Goal: Check status

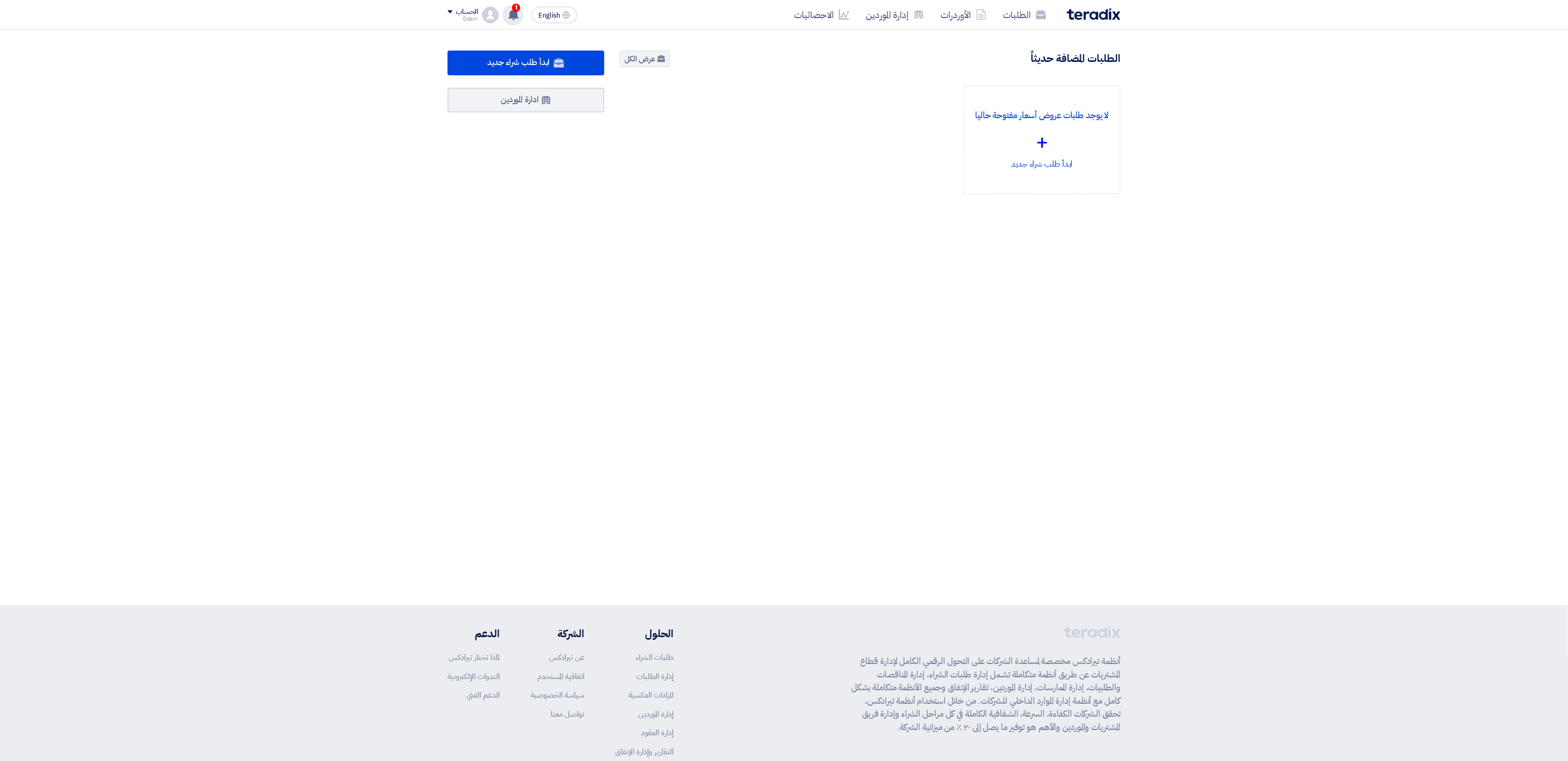
click at [503, 22] on app-header-notification-menu "1 لقد استلمت عرض سعر بقيمه "120270" لطلبك الخاص بشراء."كهرباء (فيش)" 16 hours a…" at bounding box center [513, 15] width 29 height 21
click at [512, 15] on use at bounding box center [513, 14] width 10 height 12
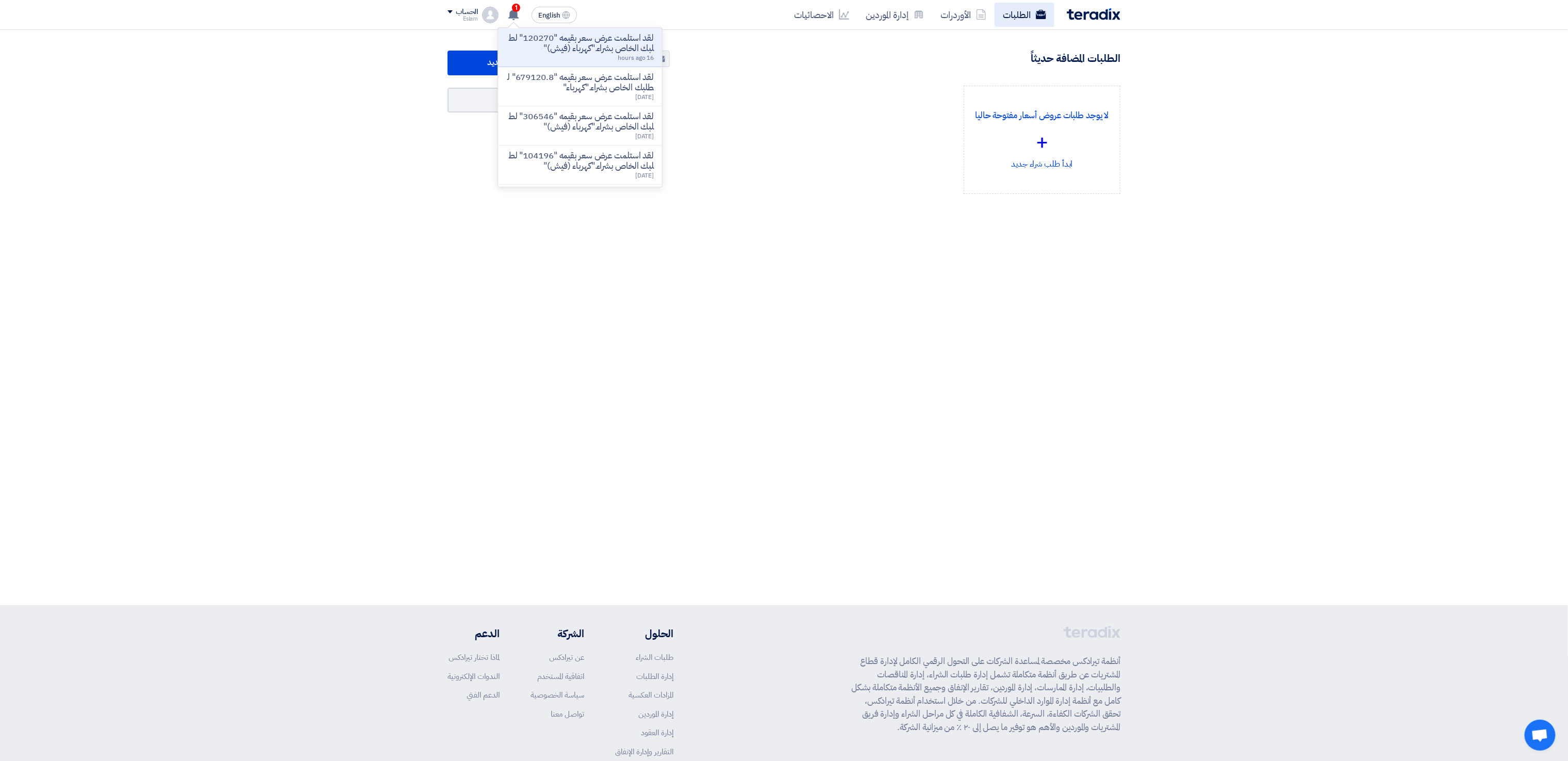
click at [1013, 11] on link "الطلبات" at bounding box center [1025, 14] width 60 height 24
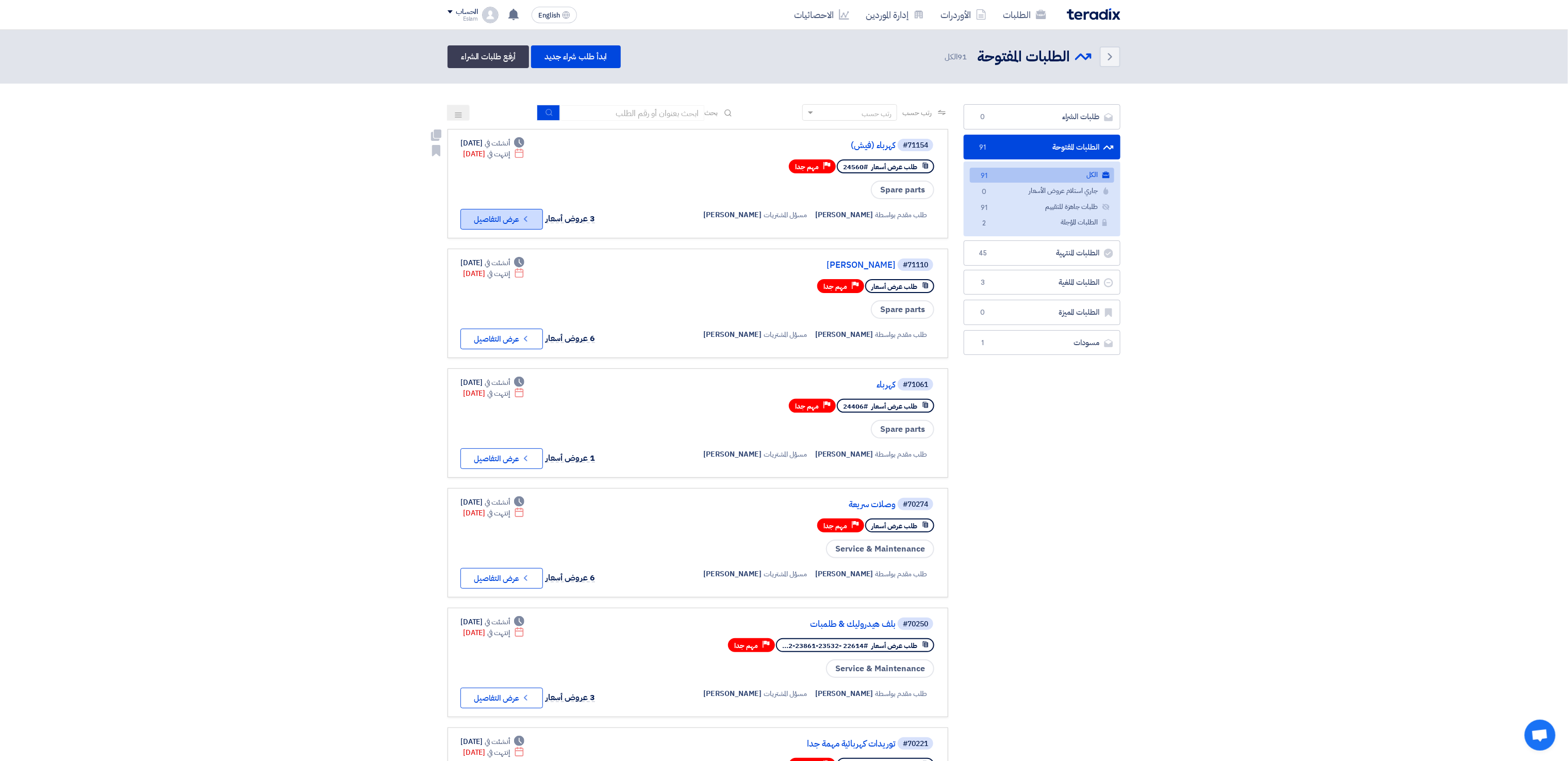
click at [524, 218] on icon "Check details" at bounding box center [526, 219] width 10 height 10
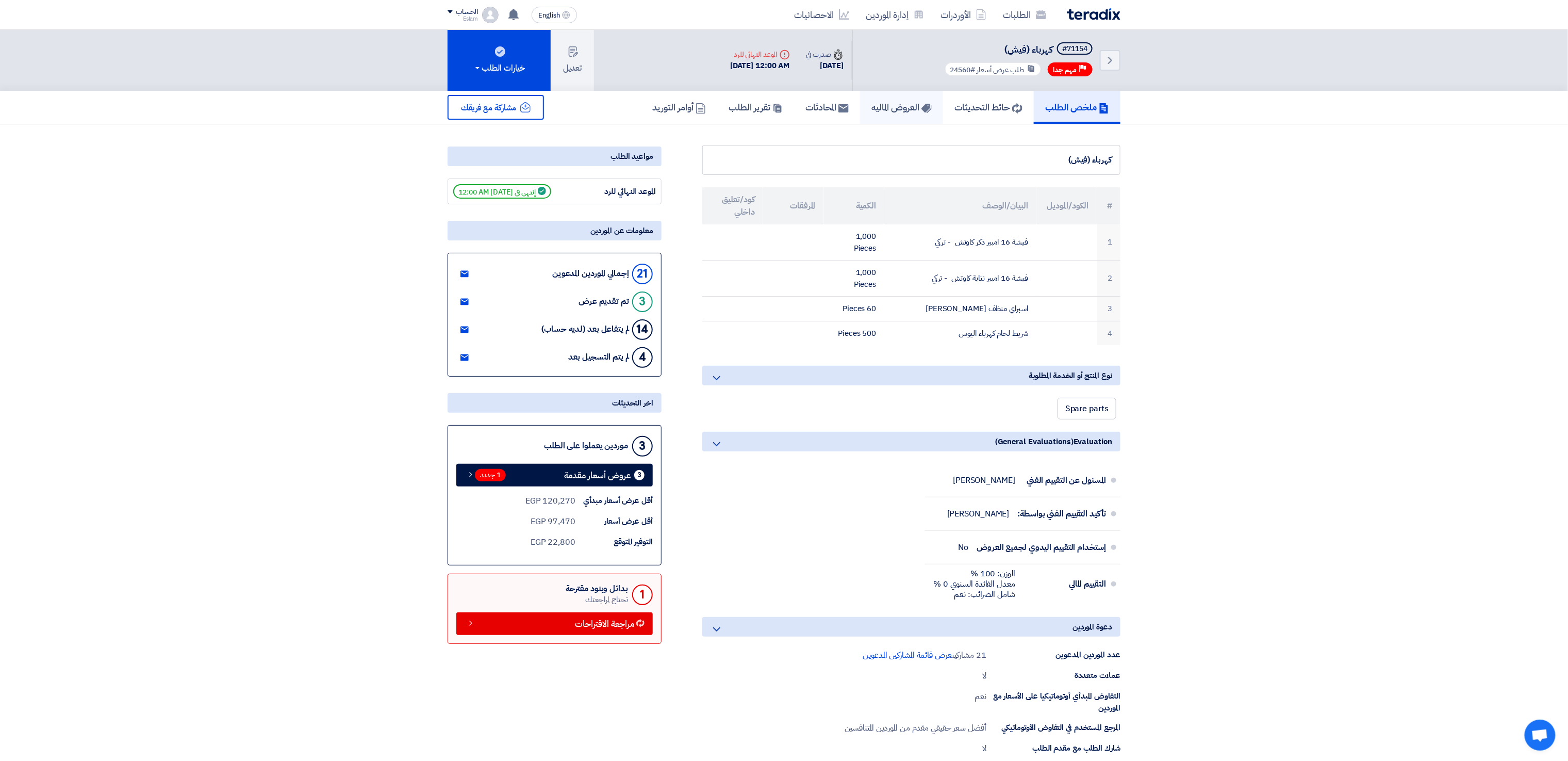
click at [889, 101] on h5 "العروض الماليه" at bounding box center [901, 106] width 60 height 12
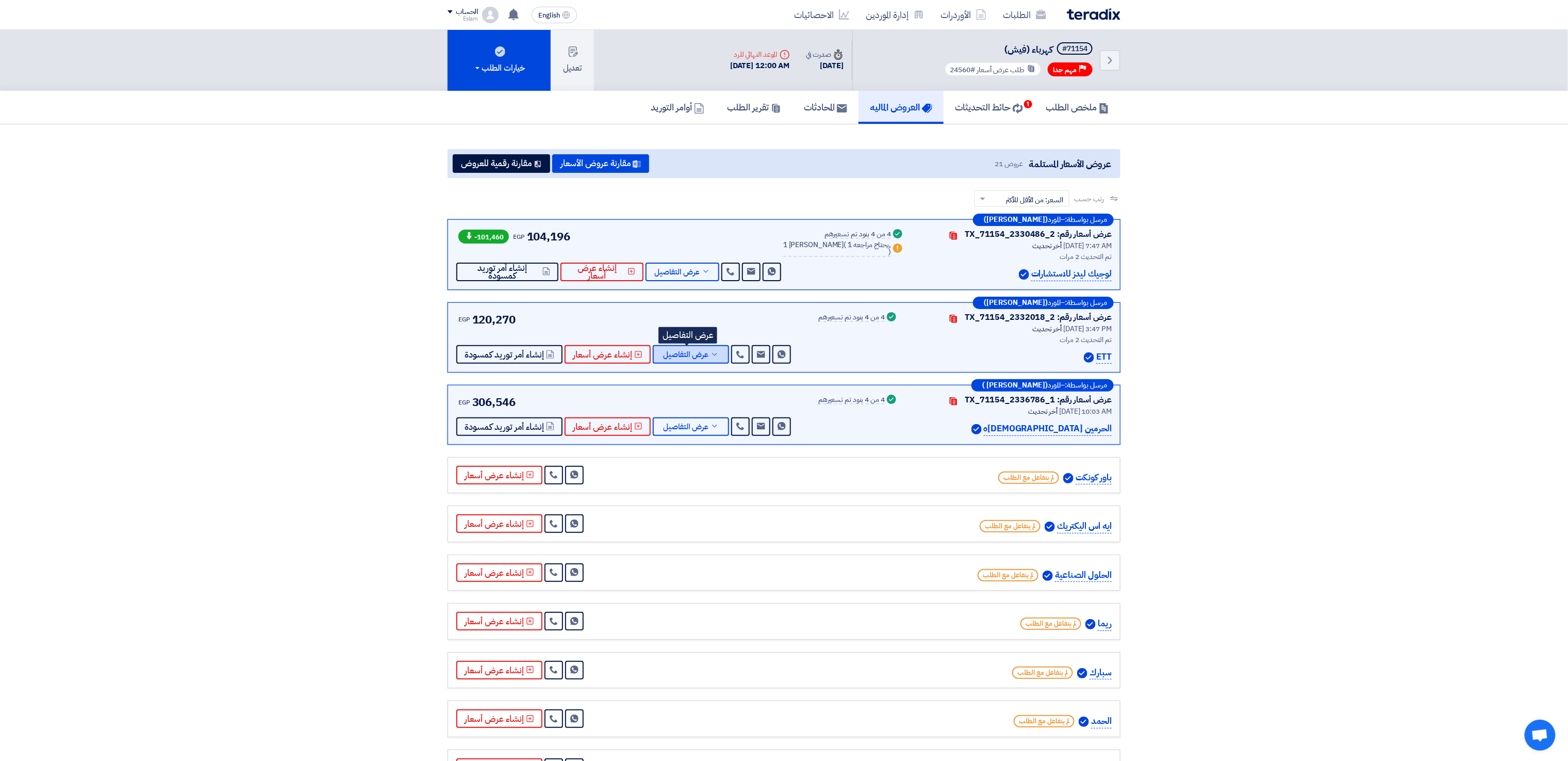
click at [700, 359] on span "عرض التفاصيل" at bounding box center [686, 355] width 45 height 8
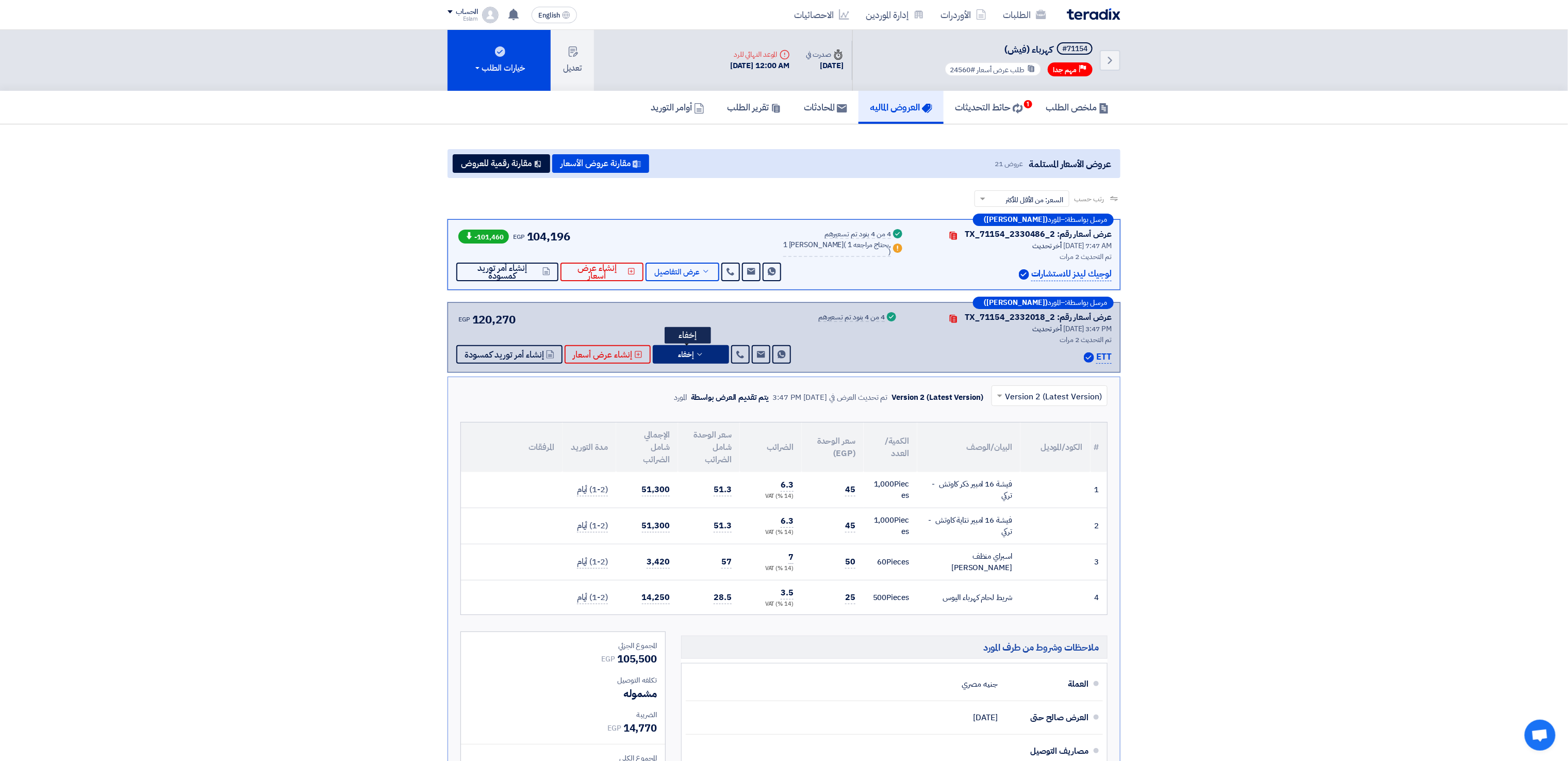
click at [700, 360] on button "إخفاء" at bounding box center [690, 354] width 76 height 18
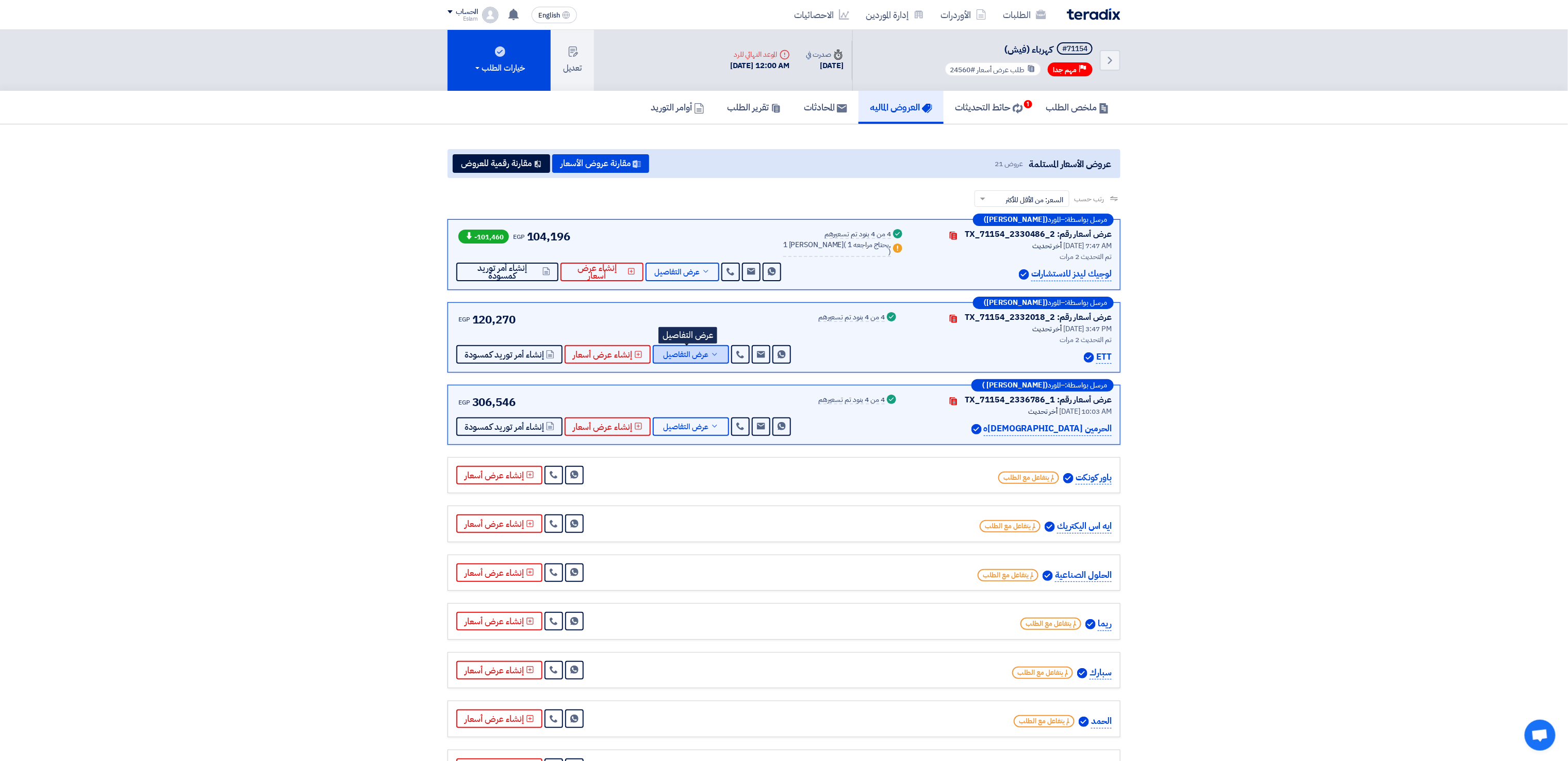
click at [700, 359] on span "عرض التفاصيل" at bounding box center [686, 355] width 45 height 8
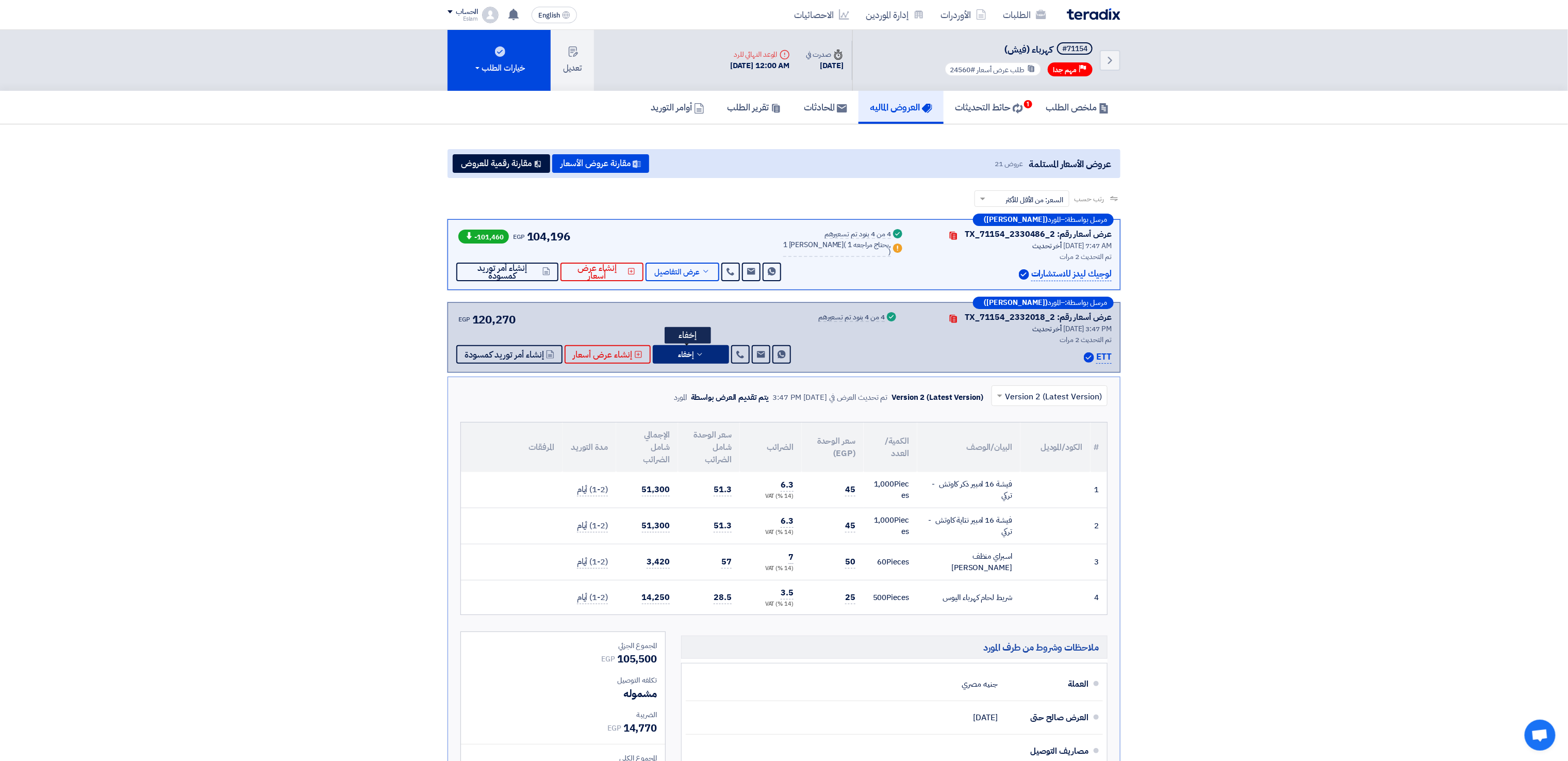
click at [700, 360] on button "إخفاء" at bounding box center [690, 354] width 76 height 18
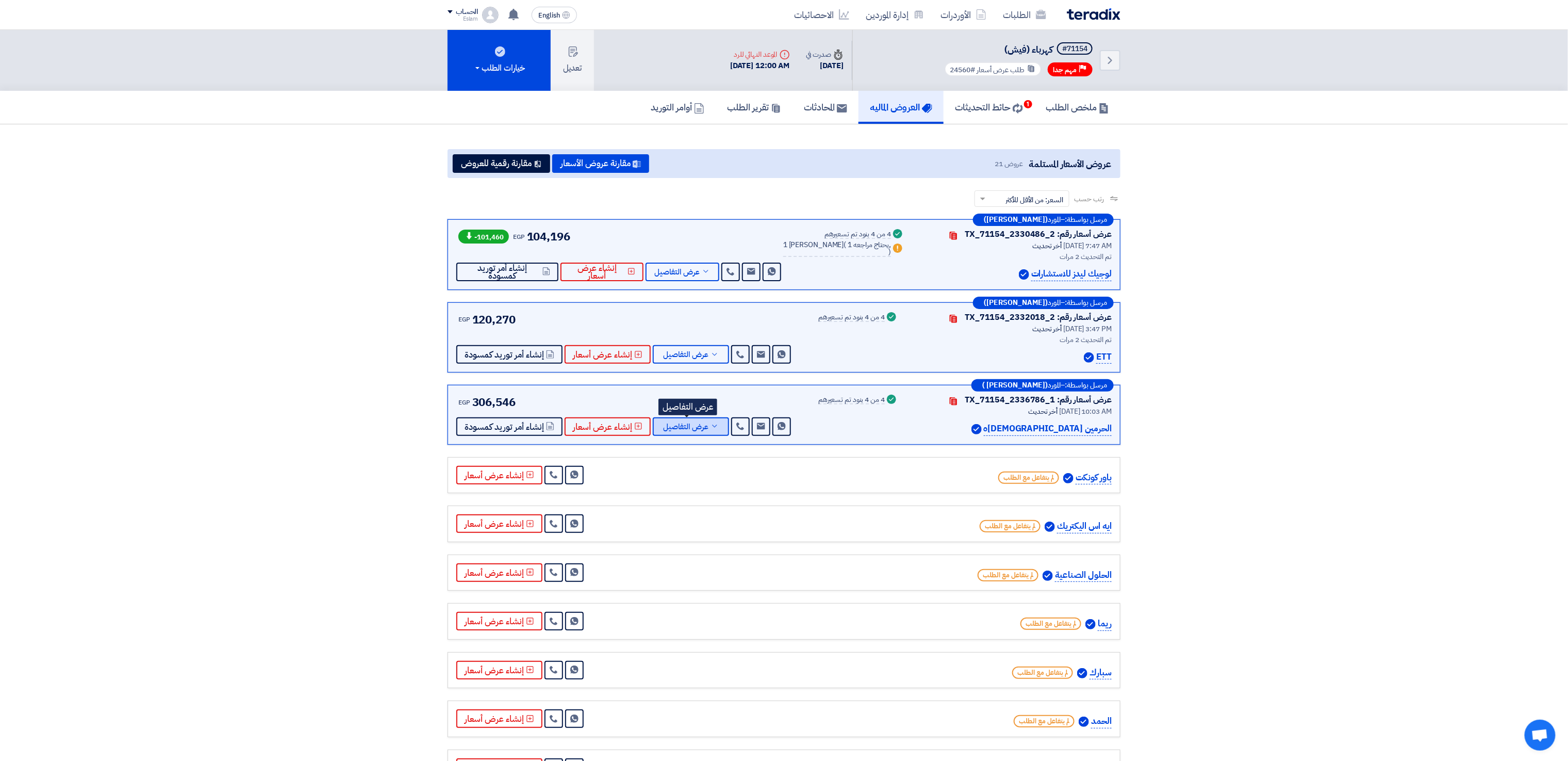
click at [704, 424] on span "عرض التفاصيل" at bounding box center [686, 427] width 45 height 8
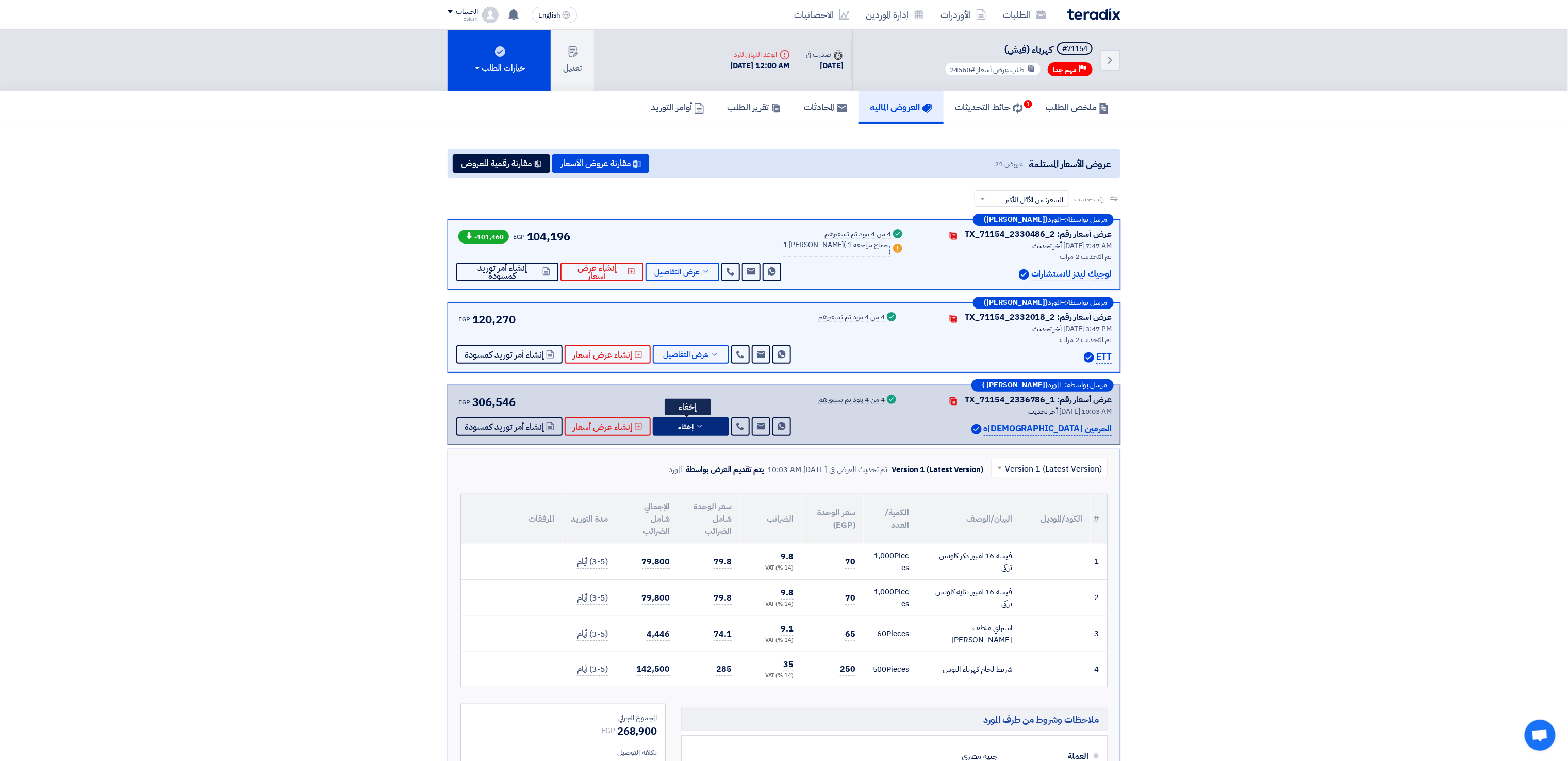
click at [701, 423] on button "إخفاء" at bounding box center [690, 427] width 76 height 18
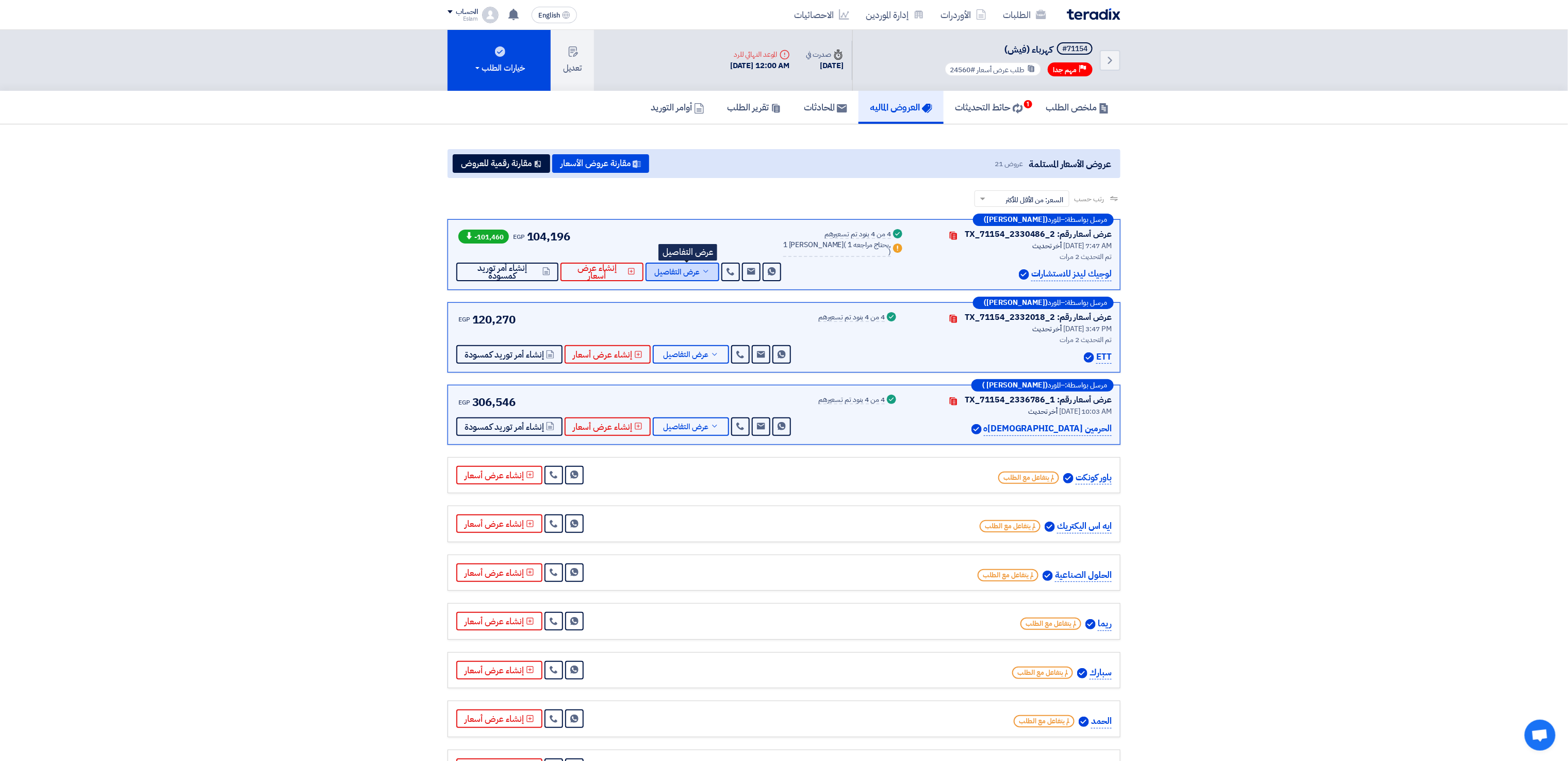
click at [668, 274] on span "عرض التفاصيل" at bounding box center [677, 272] width 45 height 8
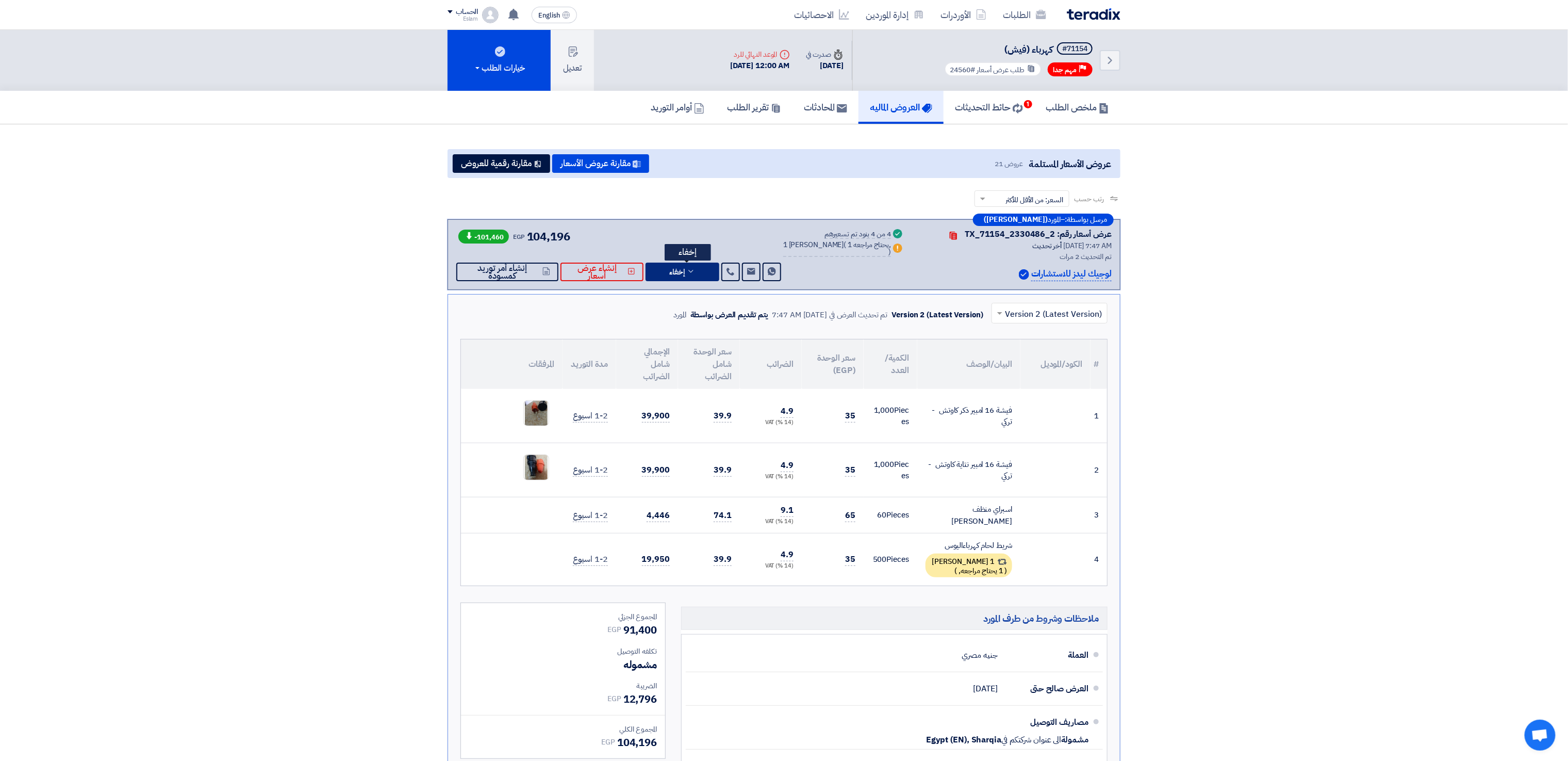
click at [694, 277] on button "إخفاء" at bounding box center [683, 272] width 74 height 18
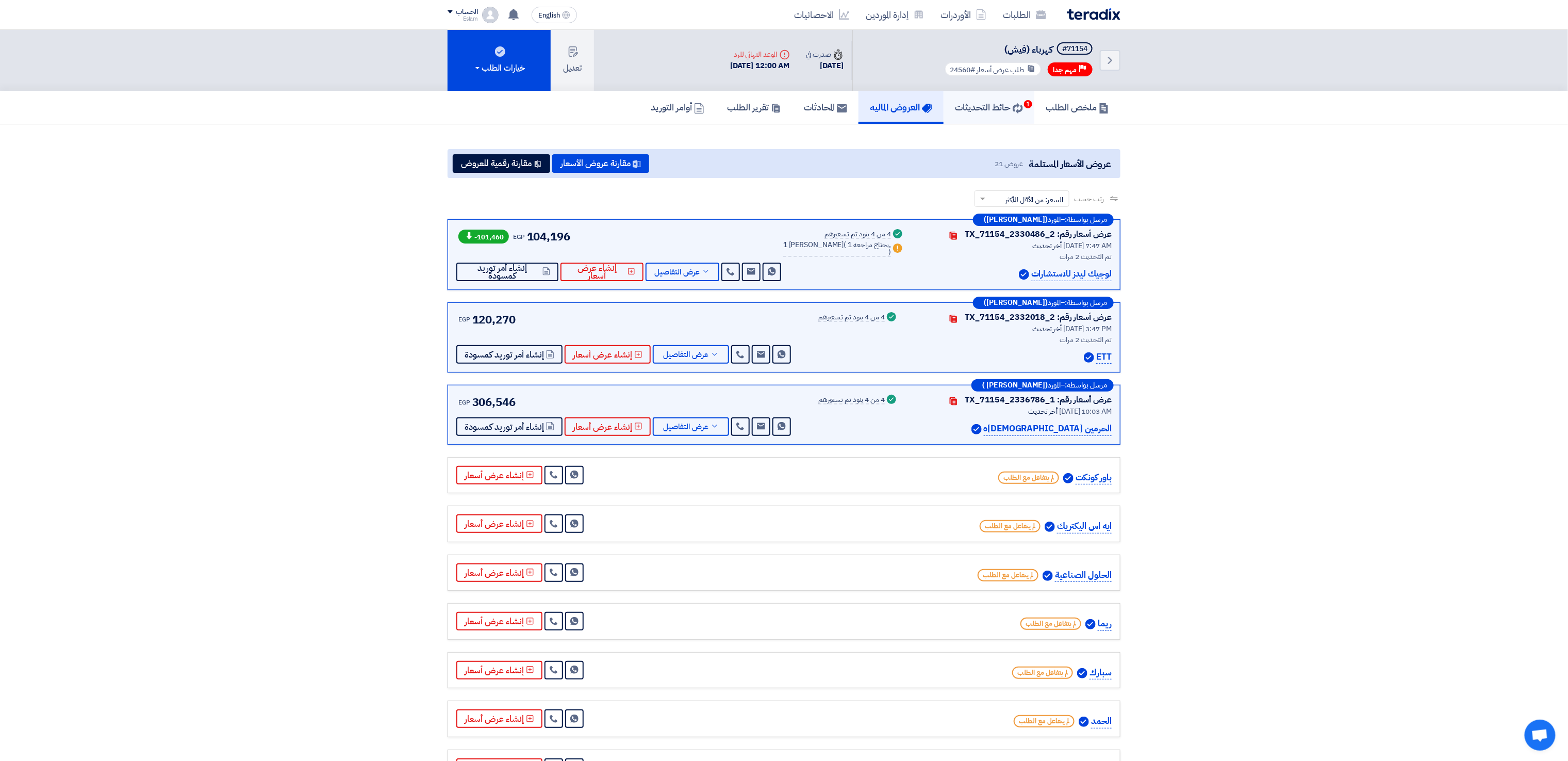
click at [1004, 110] on h5 "حائط التحديثات 1" at bounding box center [989, 106] width 68 height 12
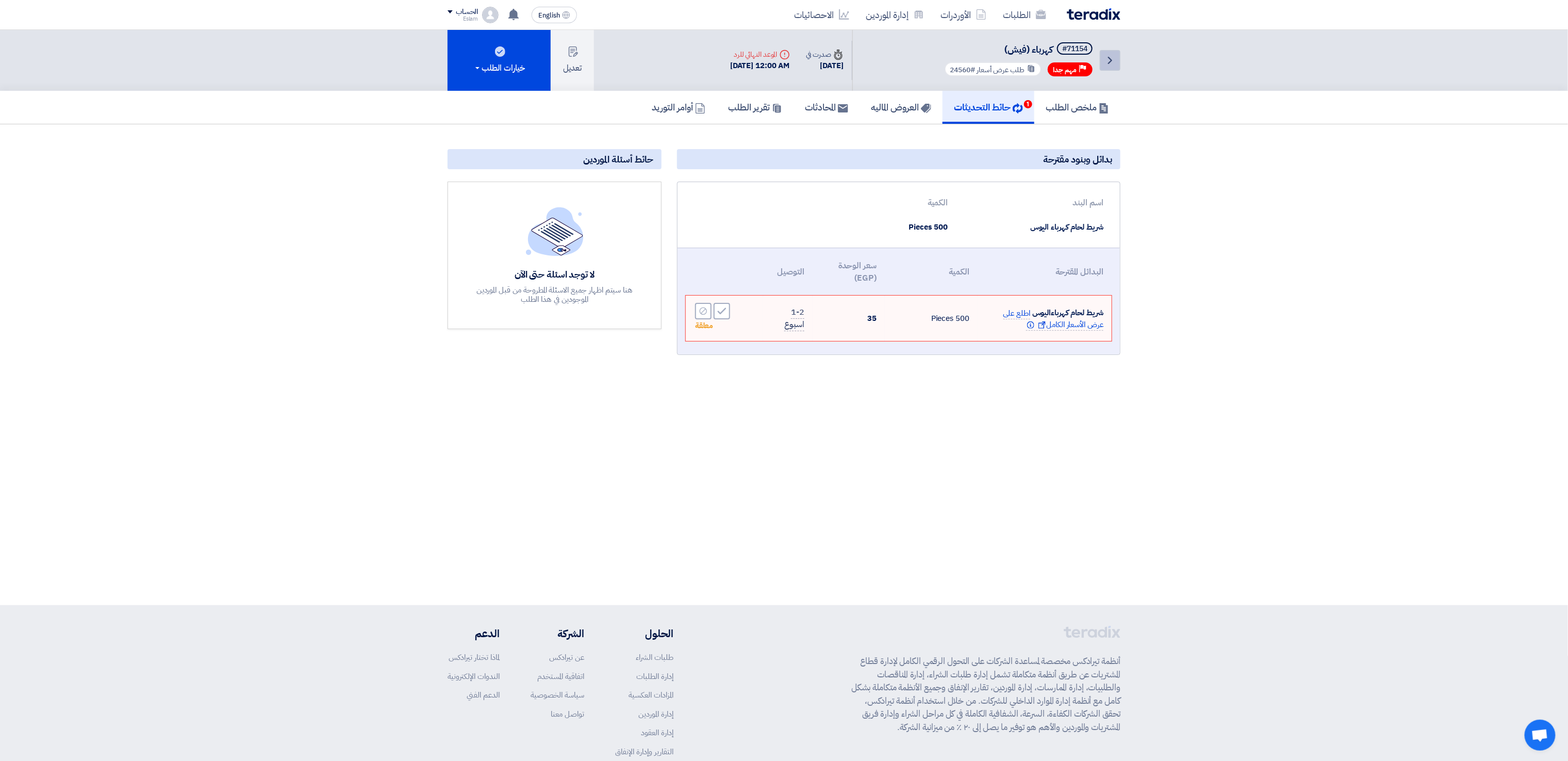
click at [1105, 57] on icon "Back" at bounding box center [1110, 60] width 12 height 12
